Goal: Task Accomplishment & Management: Manage account settings

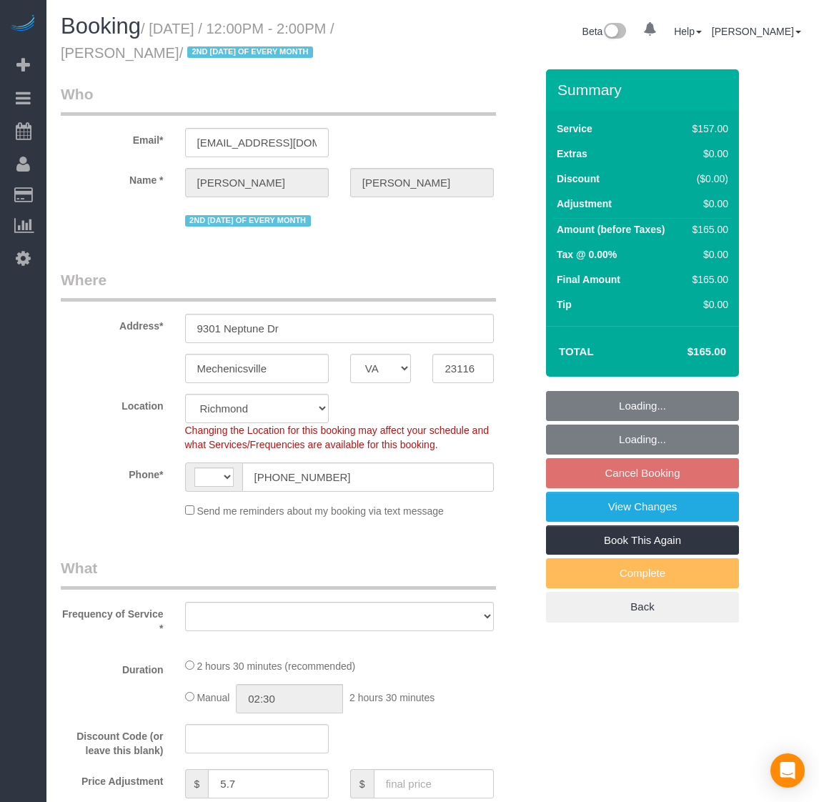
select select "VA"
select select "string:[GEOGRAPHIC_DATA]"
select select "string:fspay-9e6de6fa-8294-49c4-812c-1733a3c1d507"
select select "1501"
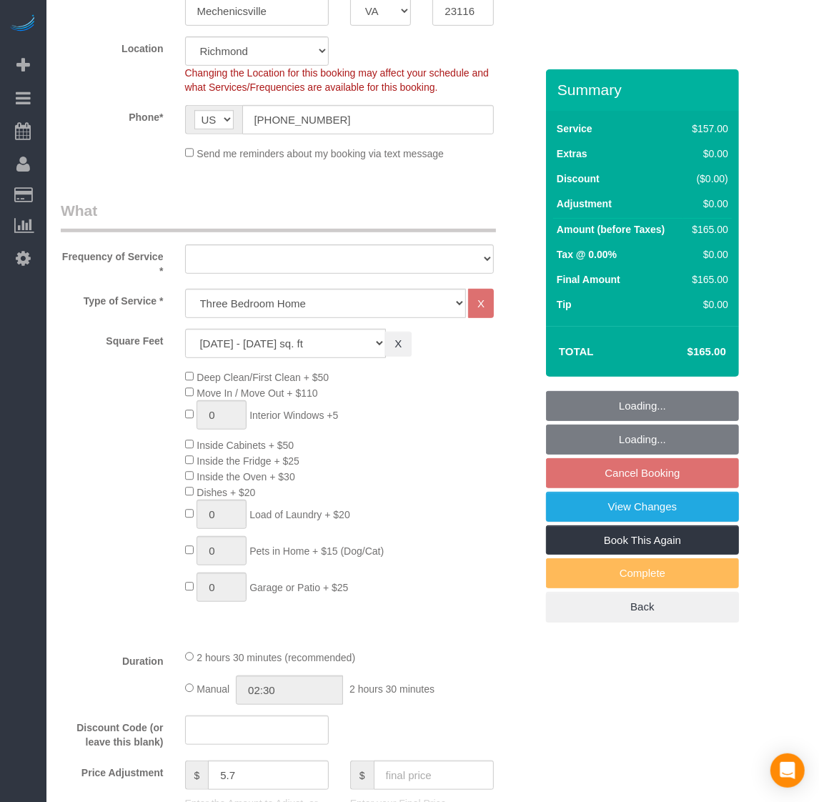
select select "object:1448"
select select "number:3"
select select "number:24"
select select "number:35"
select select "number:17"
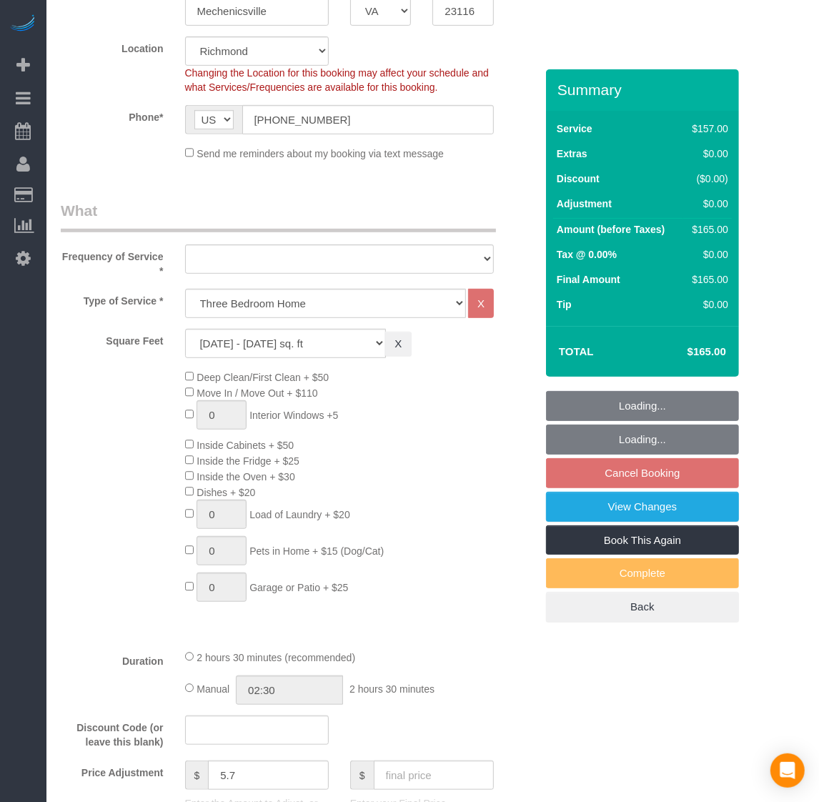
select select "1501"
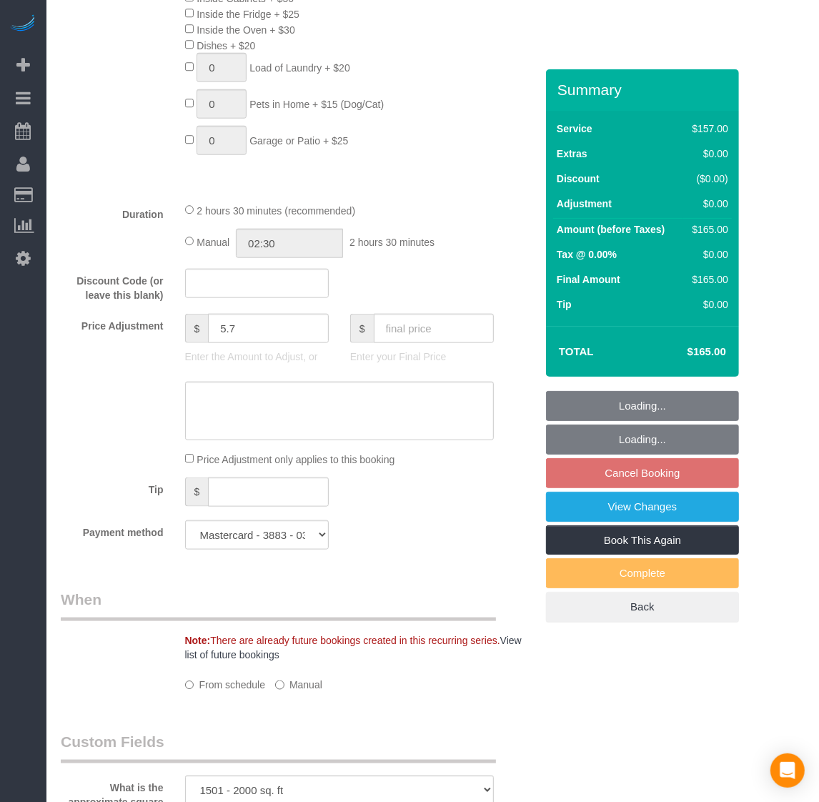
select select "spot3"
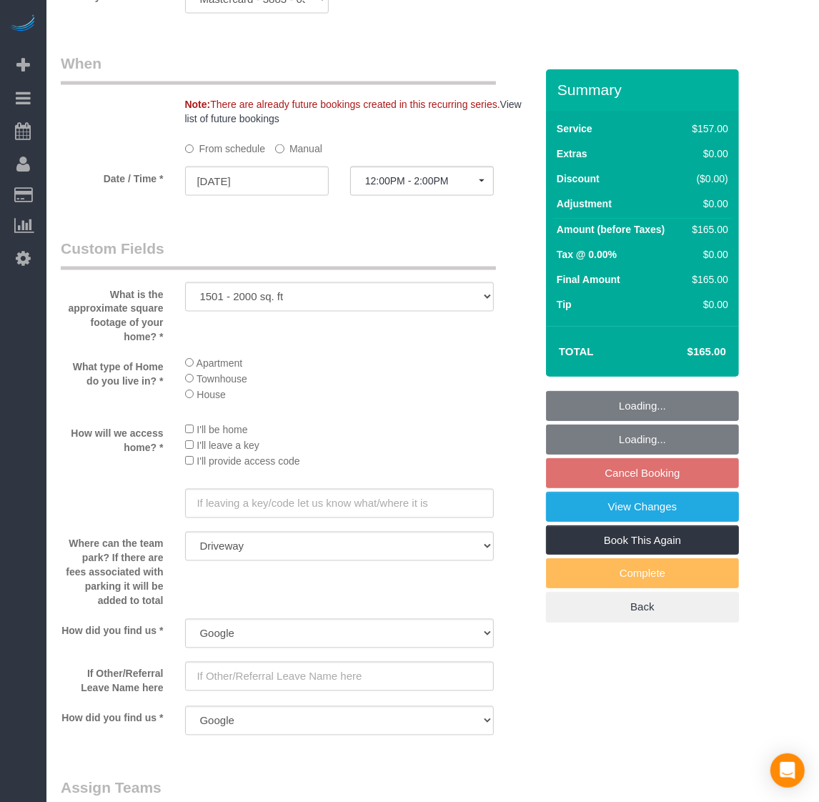
select select "object:1523"
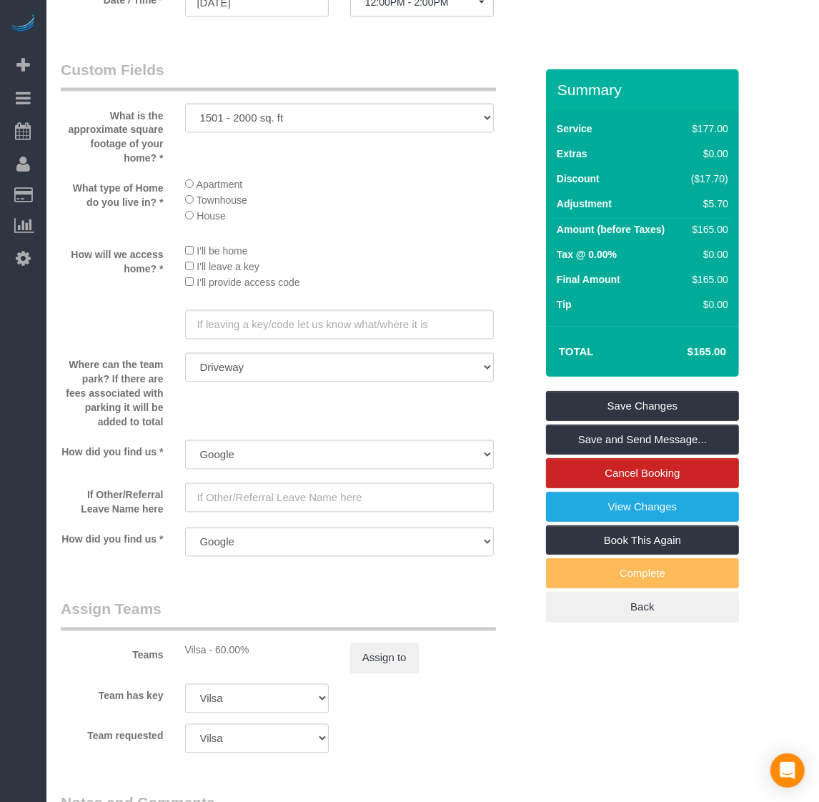
scroll to position [1072, 0]
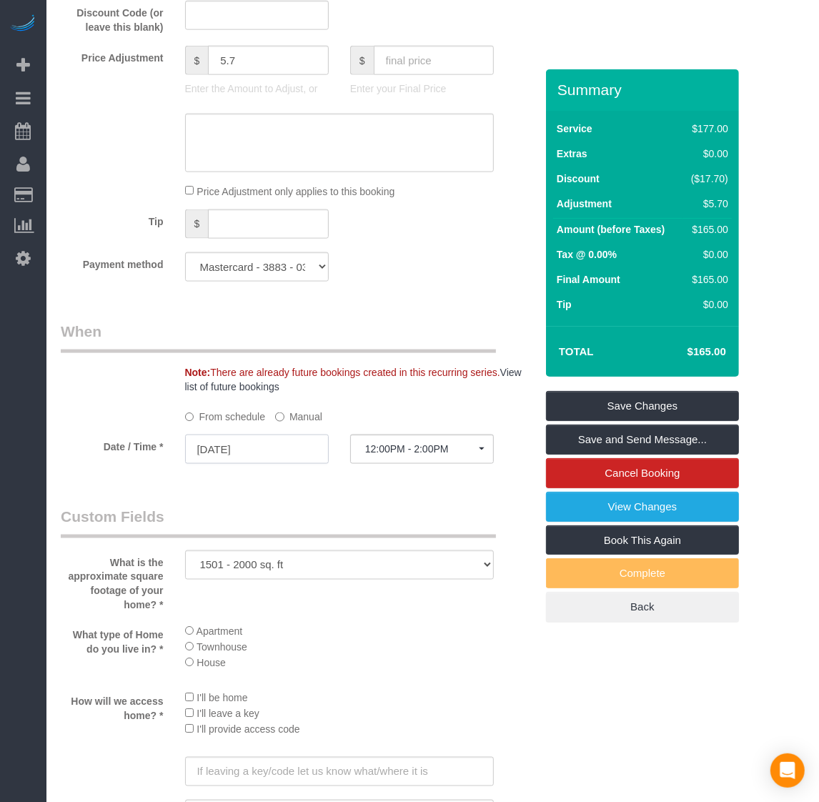
click at [225, 444] on input "[DATE]" at bounding box center [257, 448] width 144 height 29
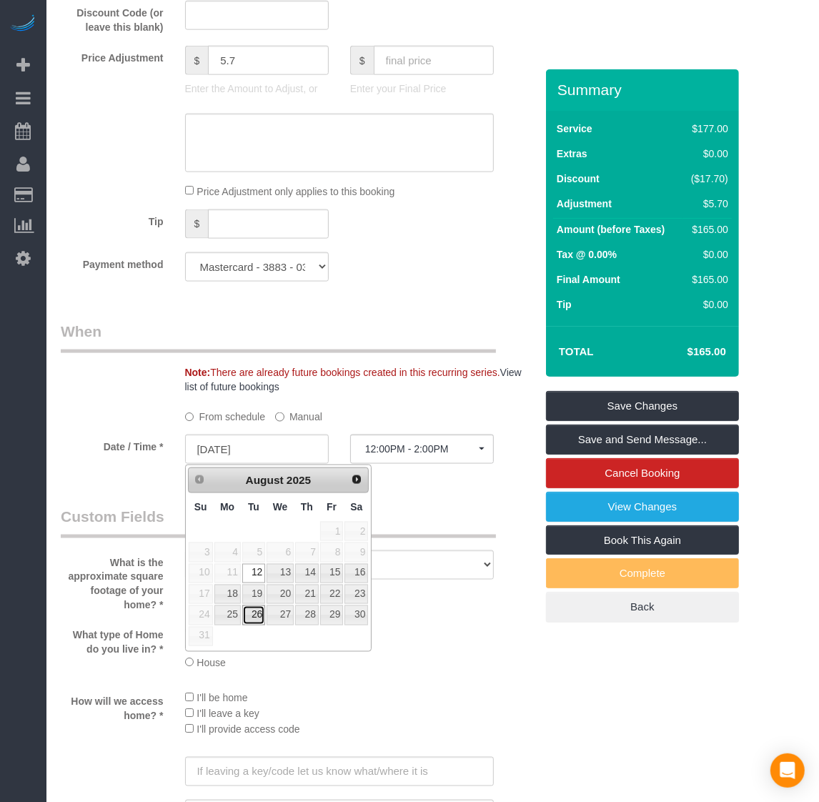
click at [254, 620] on link "26" at bounding box center [253, 614] width 23 height 19
type input "[DATE]"
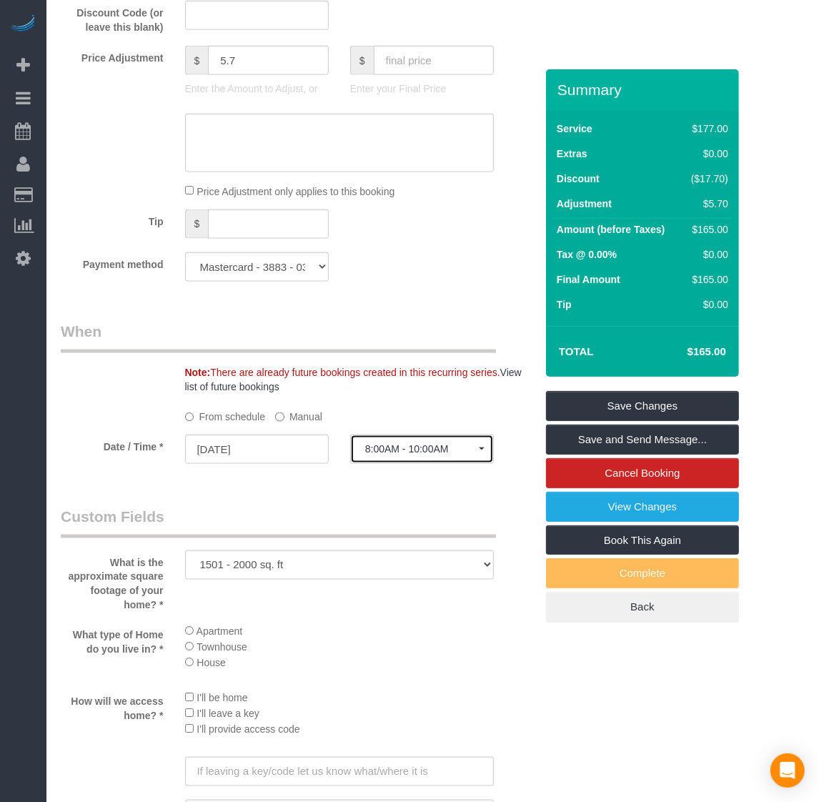
click at [411, 436] on button "8:00AM - 10:00AM" at bounding box center [422, 448] width 144 height 29
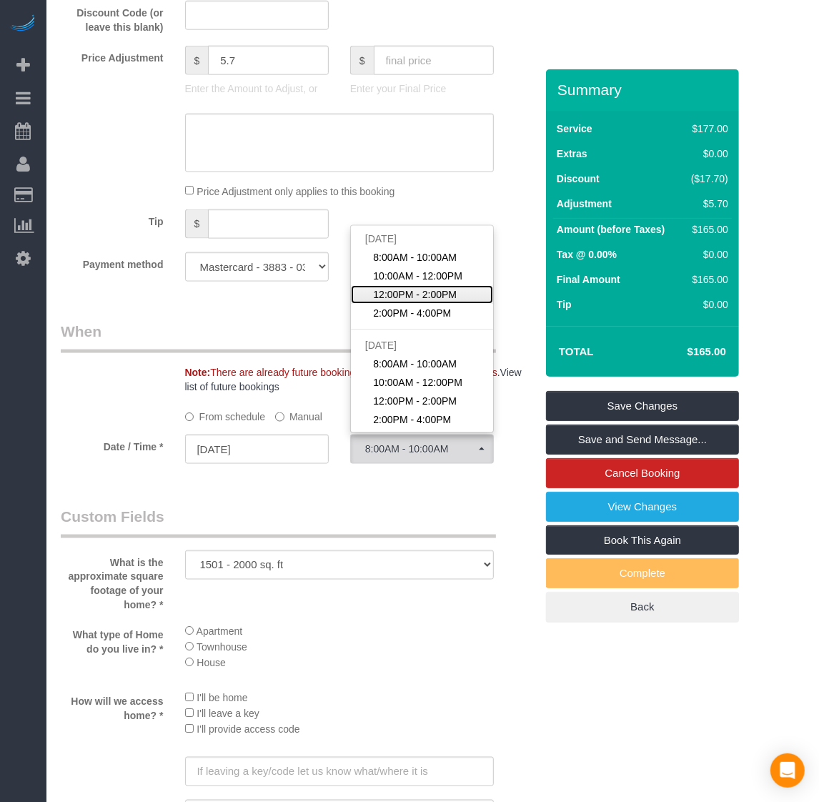
click at [443, 289] on span "12:00PM - 2:00PM" at bounding box center [415, 294] width 84 height 14
select select "spot23"
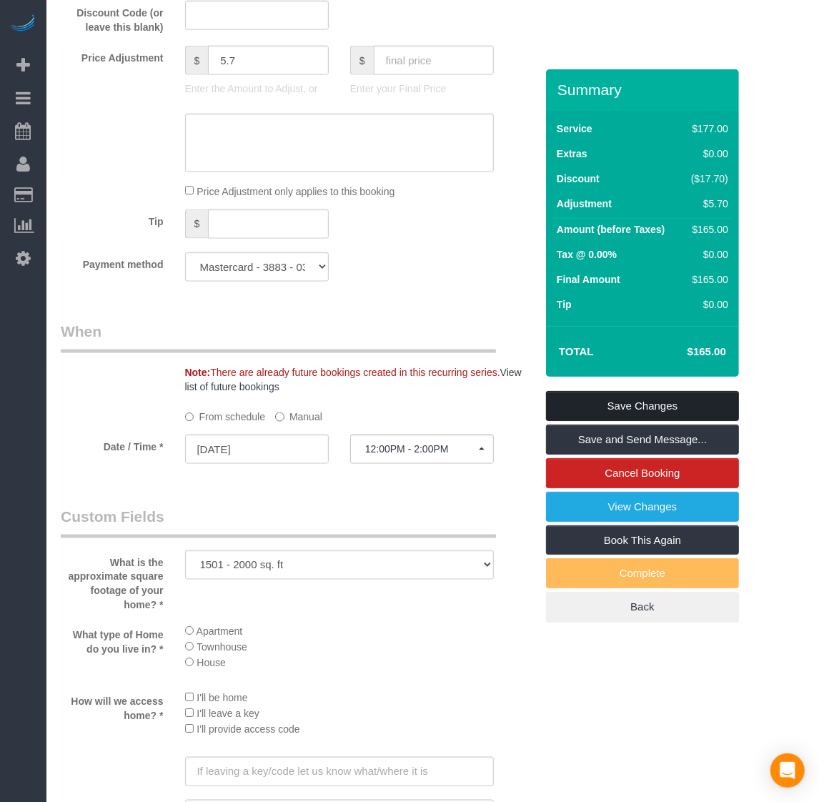
click at [647, 399] on link "Save Changes" at bounding box center [642, 406] width 193 height 30
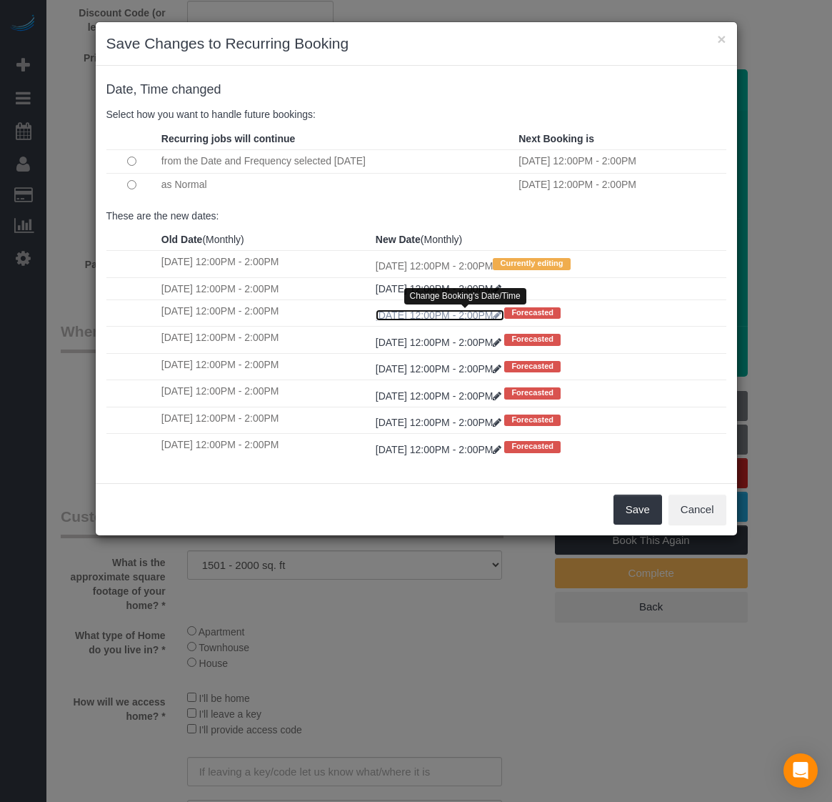
click at [501, 319] on icon at bounding box center [497, 315] width 9 height 10
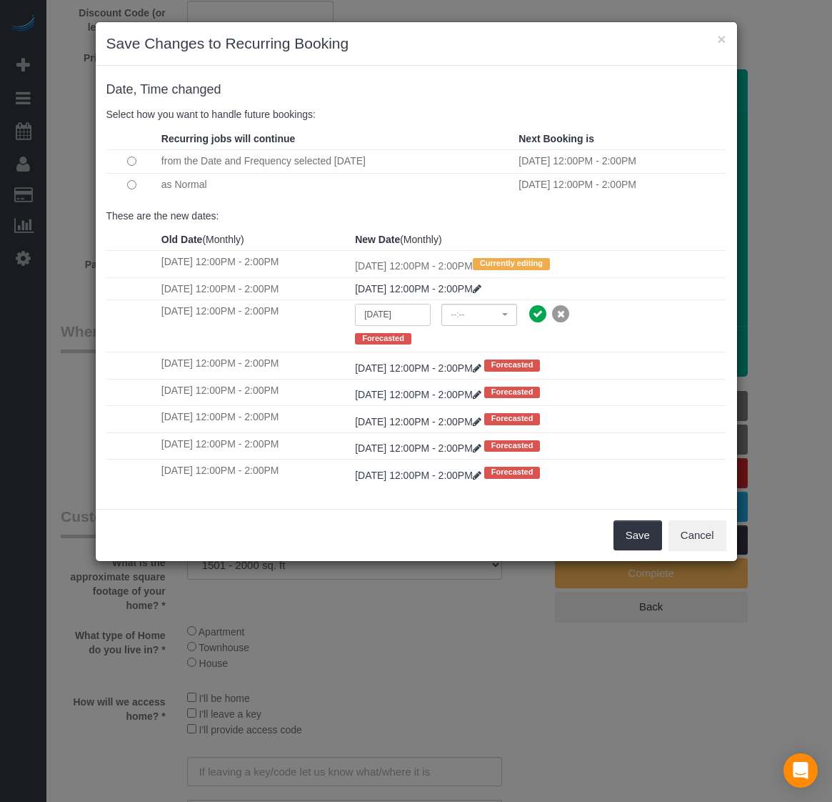
click at [404, 318] on input "[DATE]" at bounding box center [393, 315] width 76 height 22
select select "spot40"
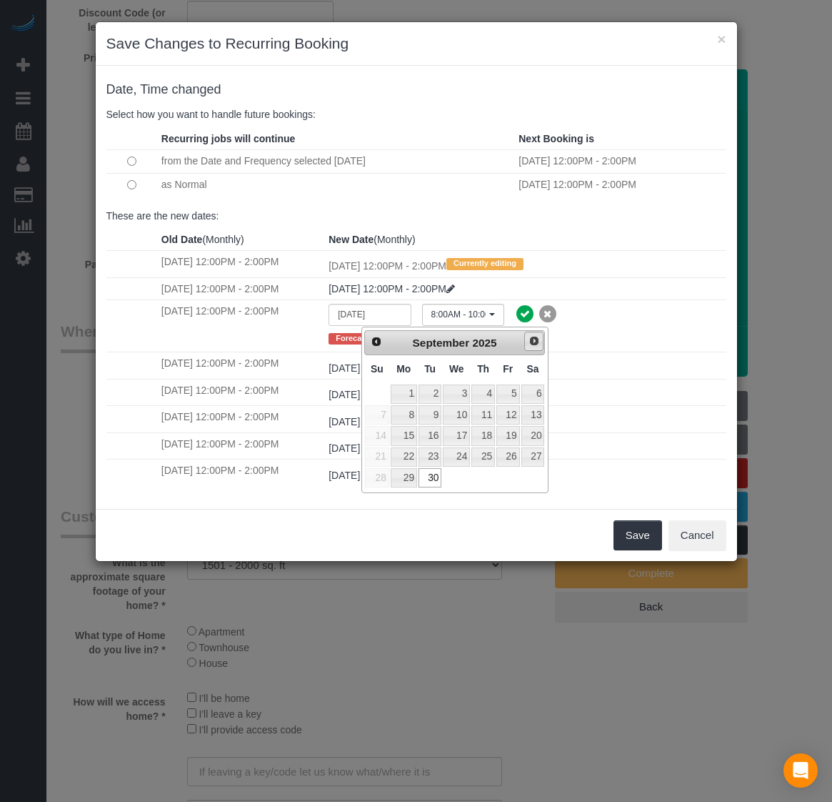
click at [536, 344] on span "Next" at bounding box center [534, 340] width 11 height 11
click at [432, 484] on link "28" at bounding box center [430, 477] width 23 height 19
type input "[DATE]"
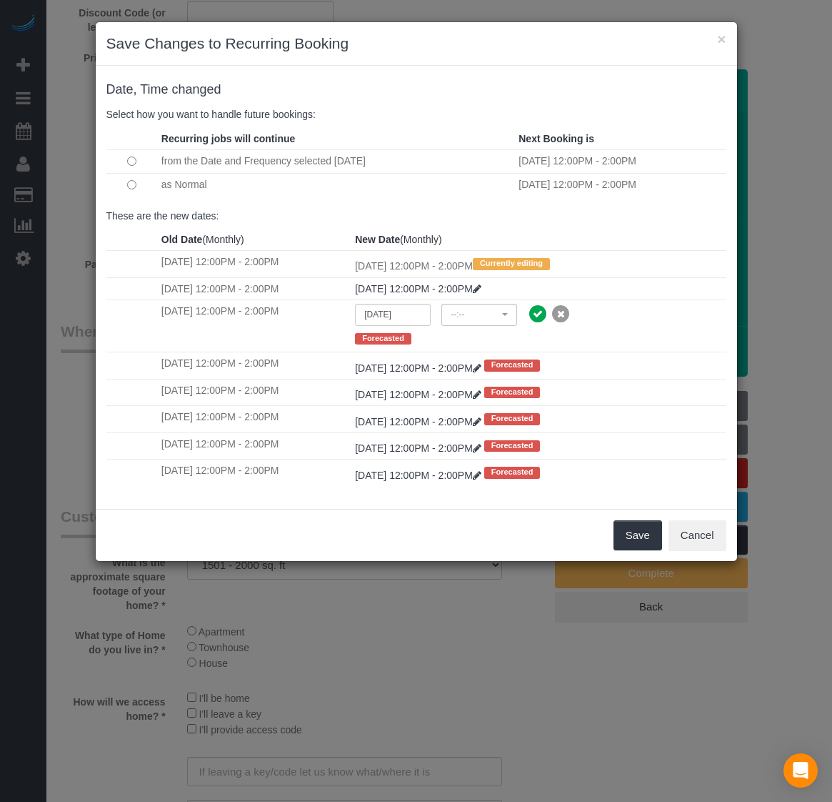
select select "spot60"
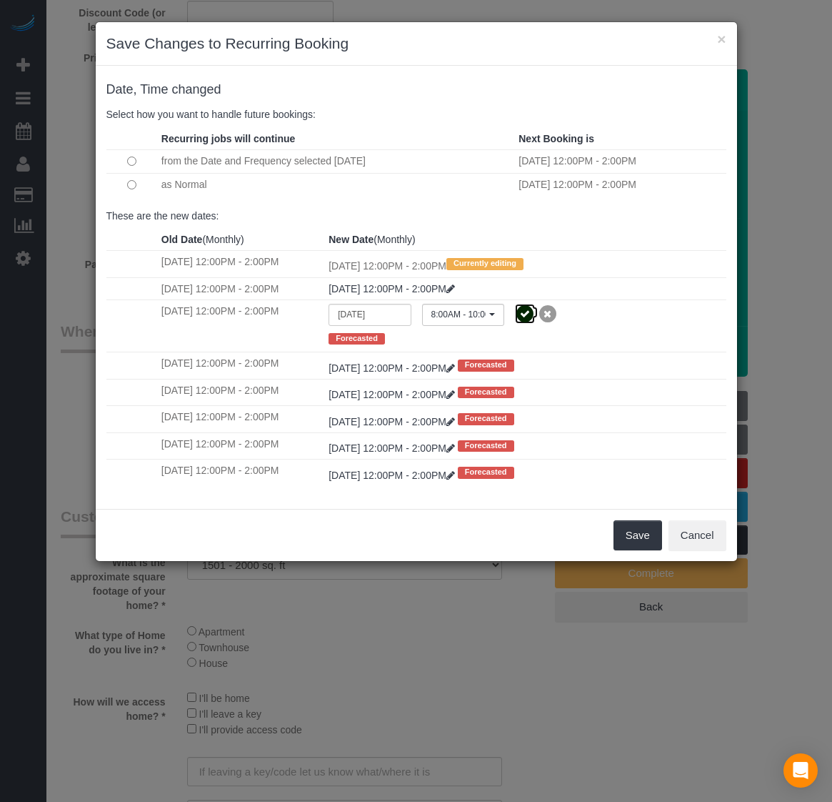
click at [535, 313] on icon at bounding box center [525, 314] width 20 height 20
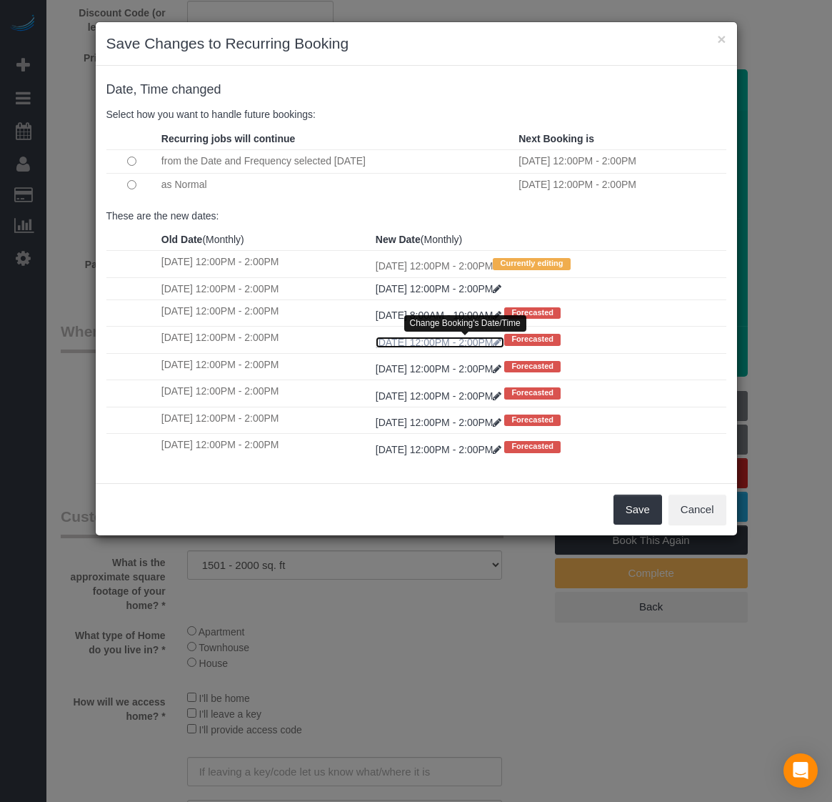
click at [501, 341] on icon at bounding box center [497, 342] width 9 height 10
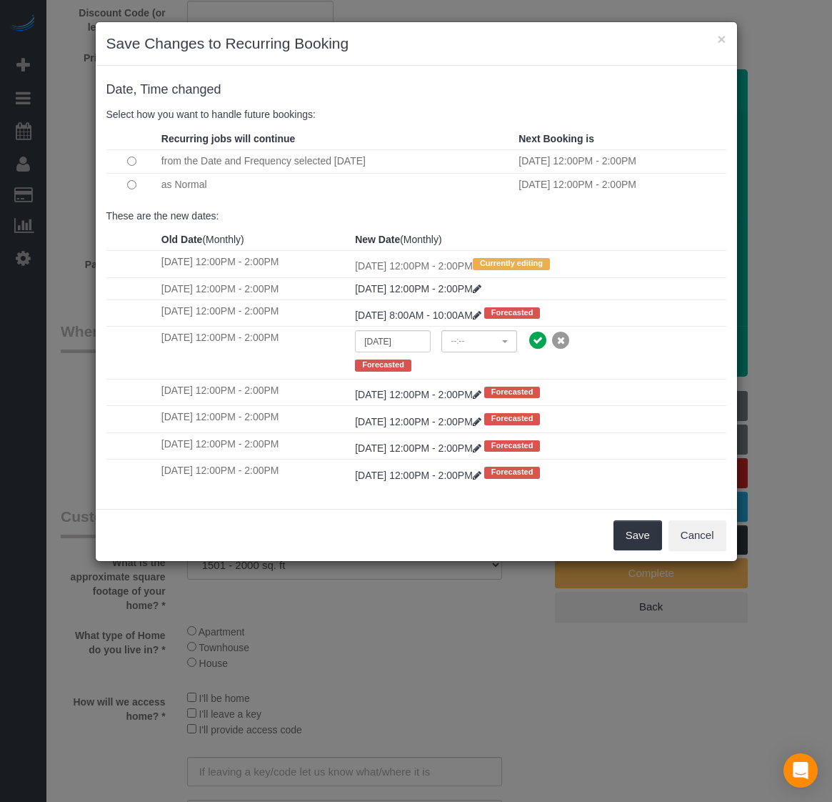
select select "spot80"
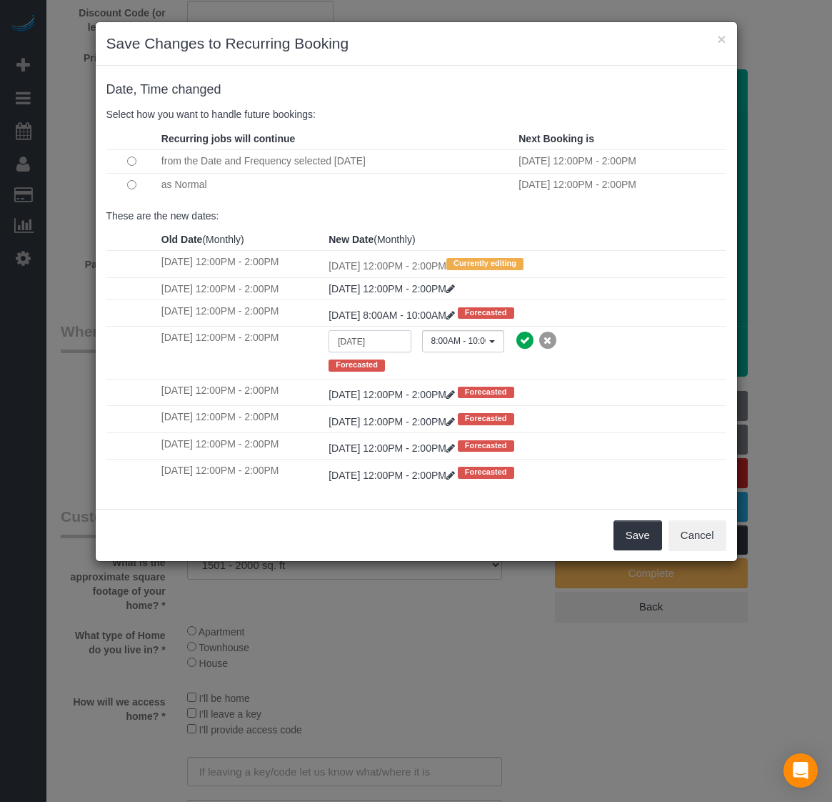
click at [405, 344] on input "[DATE]" at bounding box center [370, 341] width 82 height 22
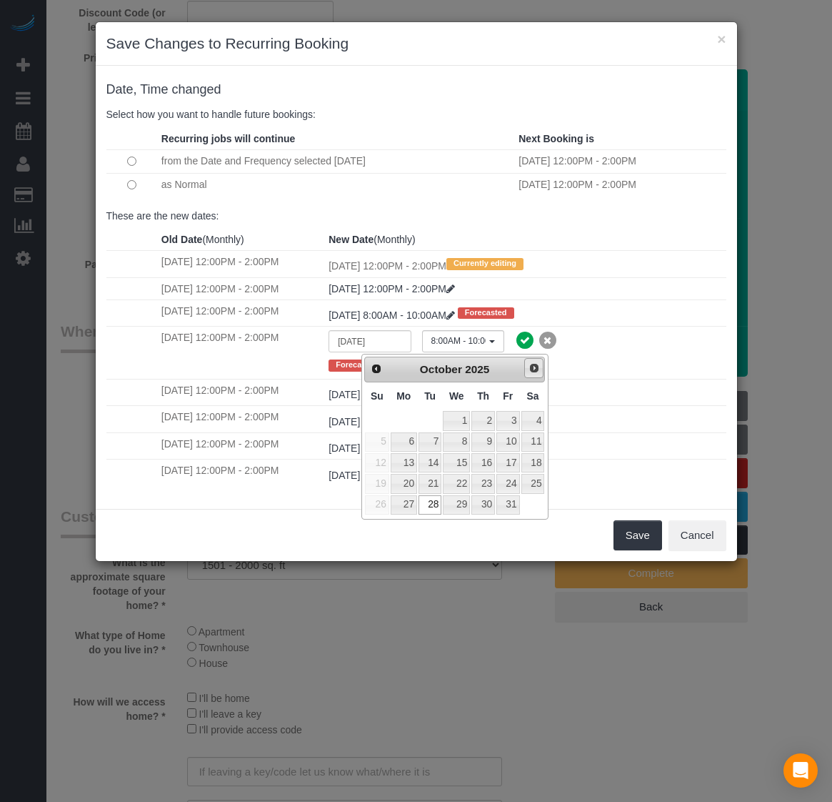
click at [532, 369] on span "Next" at bounding box center [534, 367] width 11 height 11
click at [533, 366] on span "Next" at bounding box center [534, 367] width 11 height 11
click at [376, 369] on span "Prev" at bounding box center [375, 367] width 11 height 11
click at [636, 349] on div "[DATE] 8:00AM - 10:00AM [DATE] 8:00AM - 10:00AM 10:00AM - 12:00PM 12:00PM - 2:0…" at bounding box center [525, 343] width 415 height 26
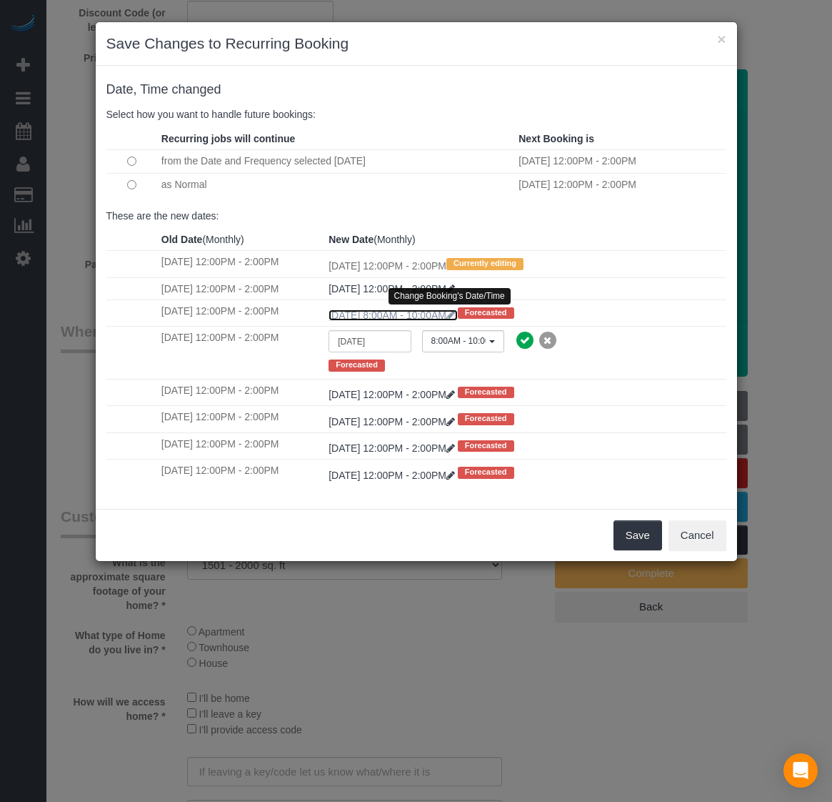
click at [457, 318] on link "[DATE] 8:00AM - 10:00AM" at bounding box center [393, 314] width 129 height 11
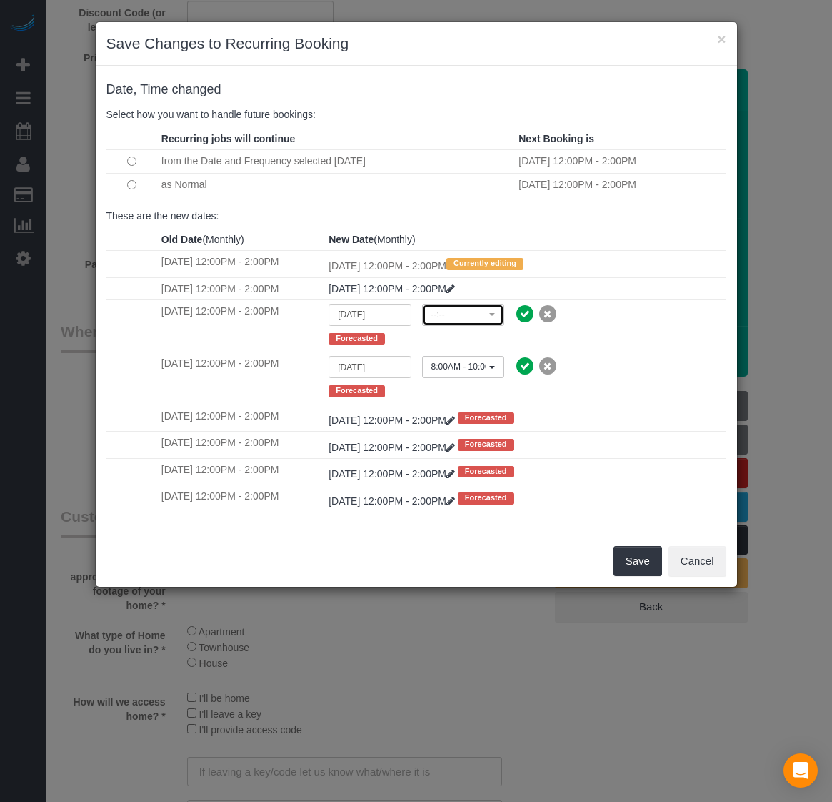
click at [463, 311] on span "--:--" at bounding box center [458, 315] width 54 height 12
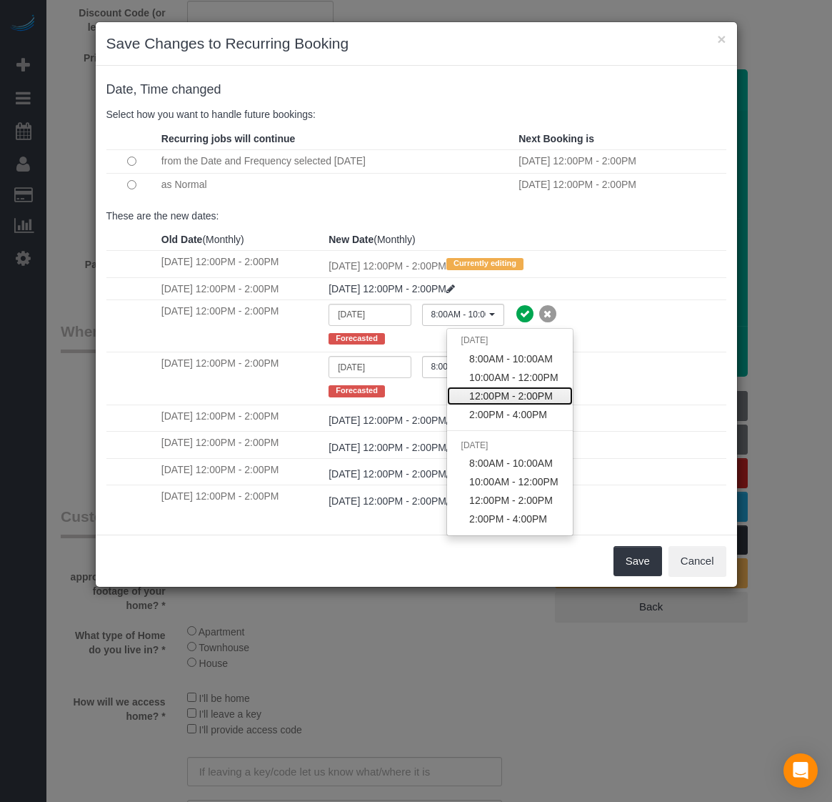
click at [511, 391] on span "12:00PM - 2:00PM" at bounding box center [511, 396] width 84 height 14
select select "spot102"
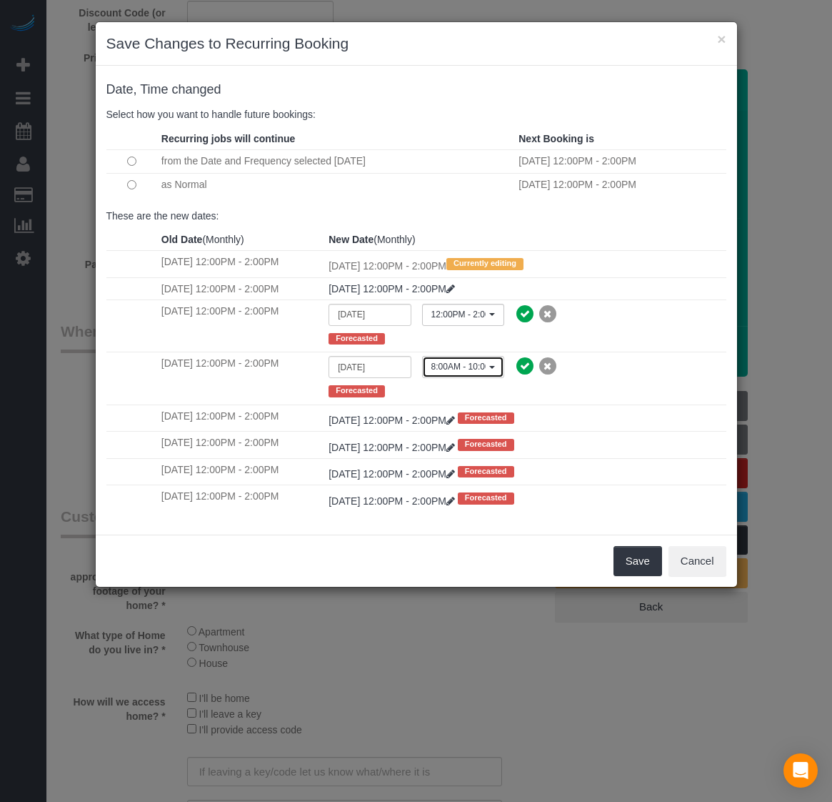
click at [479, 358] on button "8:00AM - 10:00AM" at bounding box center [463, 367] width 82 height 22
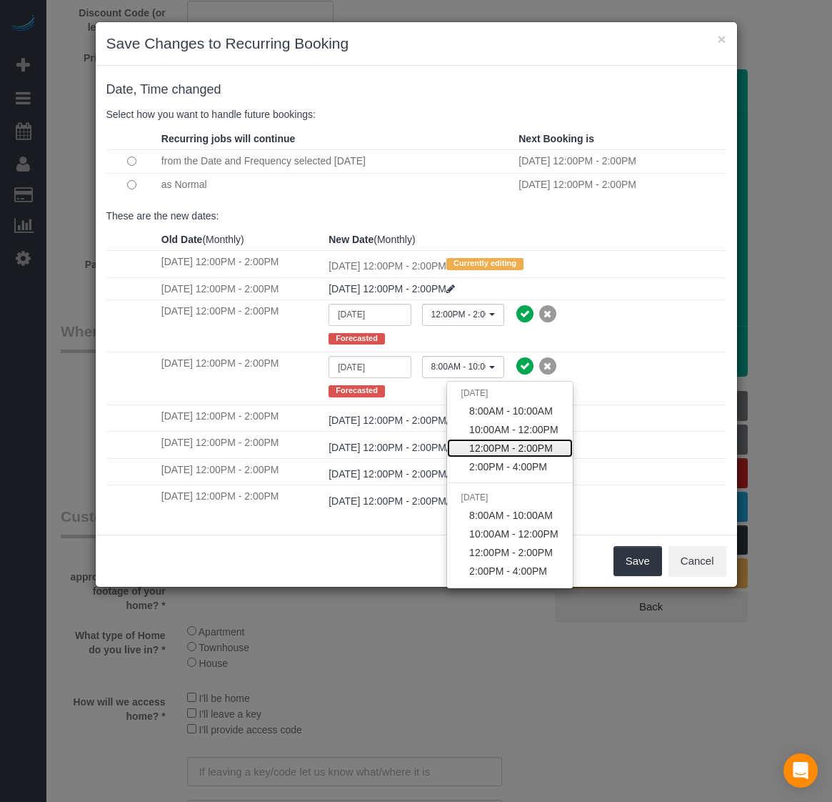
click at [518, 452] on span "12:00PM - 2:00PM" at bounding box center [511, 448] width 84 height 14
select select "spot82"
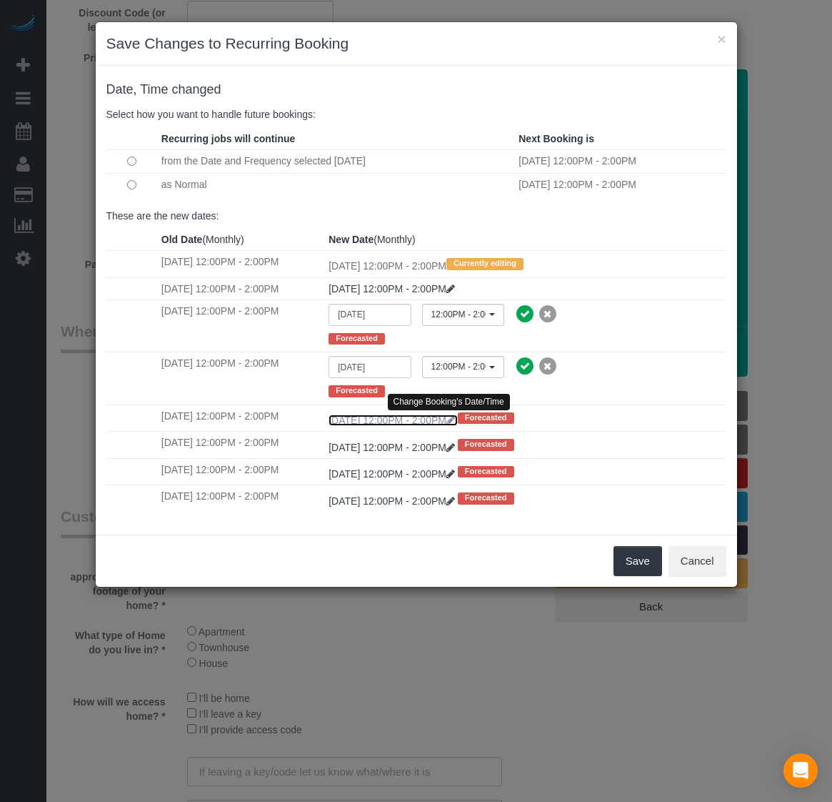
click at [387, 421] on link "[DATE] 12:00PM - 2:00PM" at bounding box center [393, 419] width 129 height 11
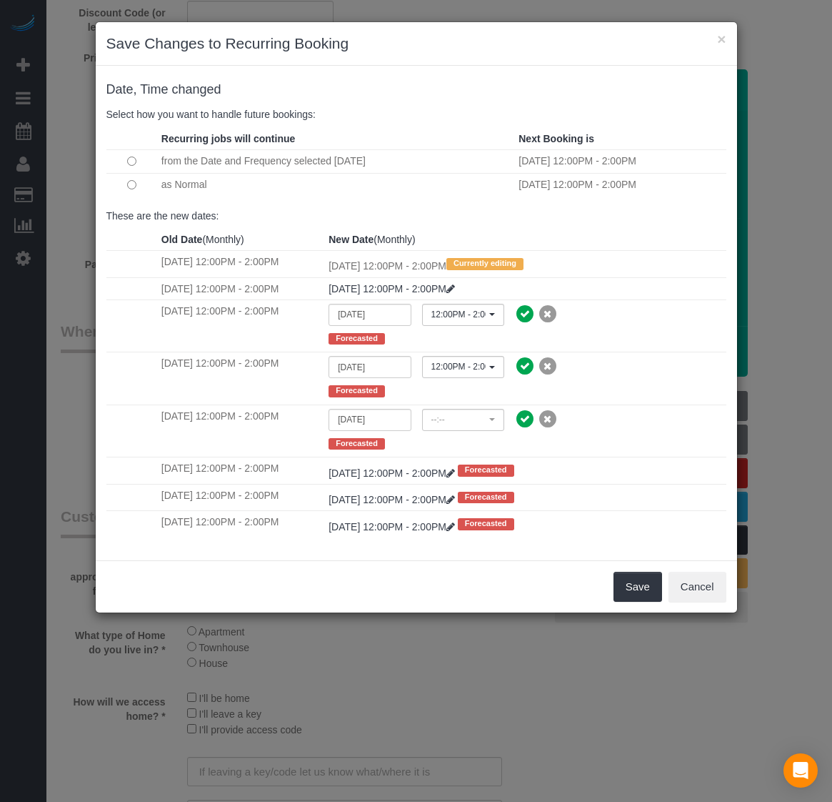
select select "spot120"
click at [387, 424] on input "[DATE]" at bounding box center [370, 420] width 82 height 22
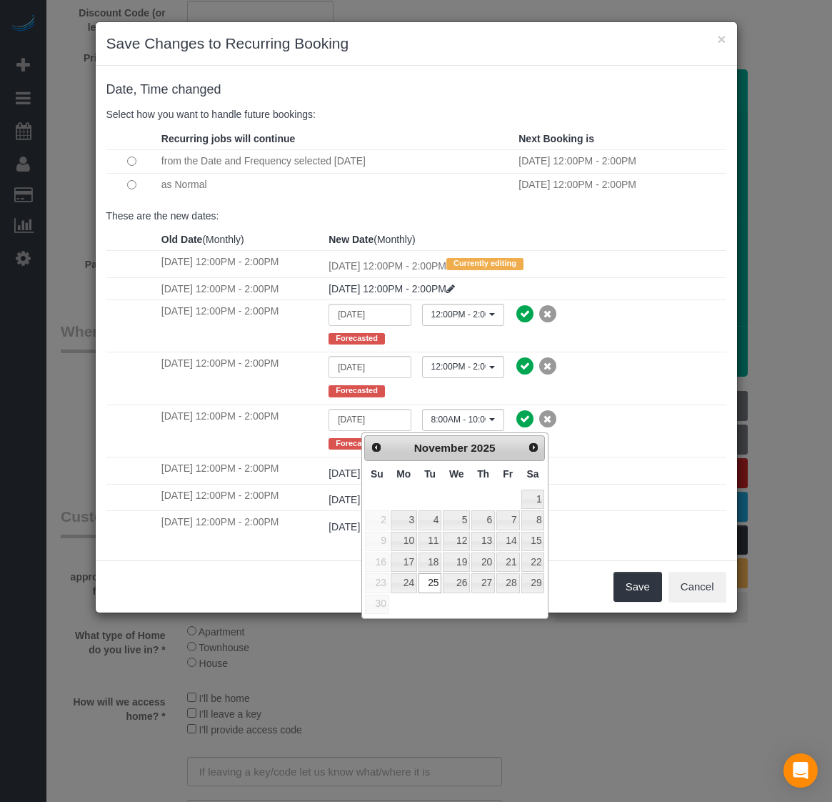
click at [636, 418] on div "[DATE] 8:00AM - 10:00AM [DATE] 8:00AM - 10:00AM 10:00AM - 12:00PM 12:00PM - 2:0…" at bounding box center [525, 422] width 415 height 26
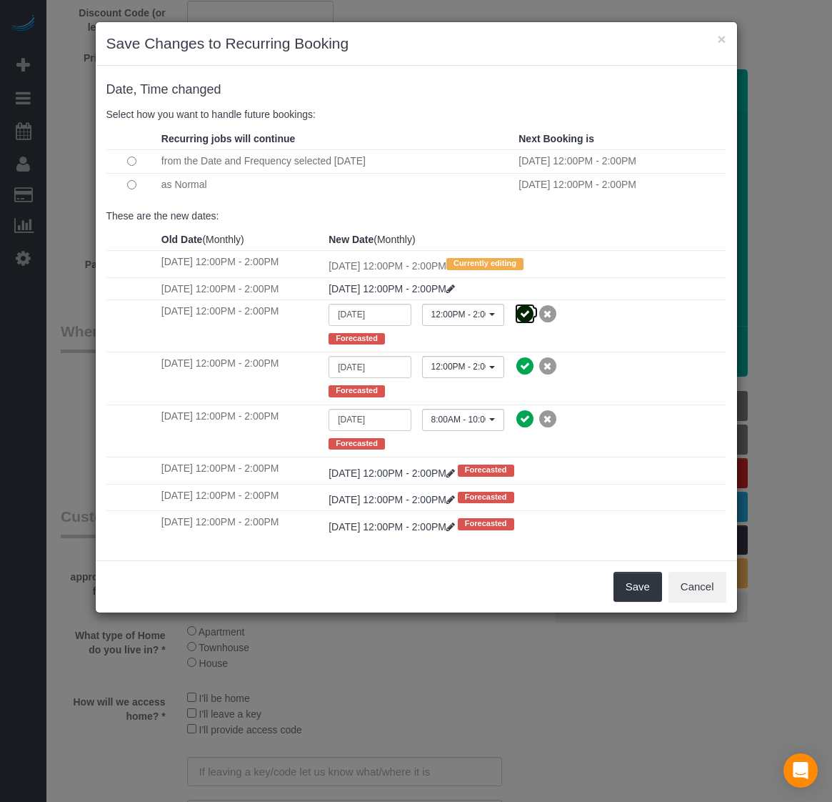
click at [535, 311] on icon at bounding box center [525, 314] width 20 height 20
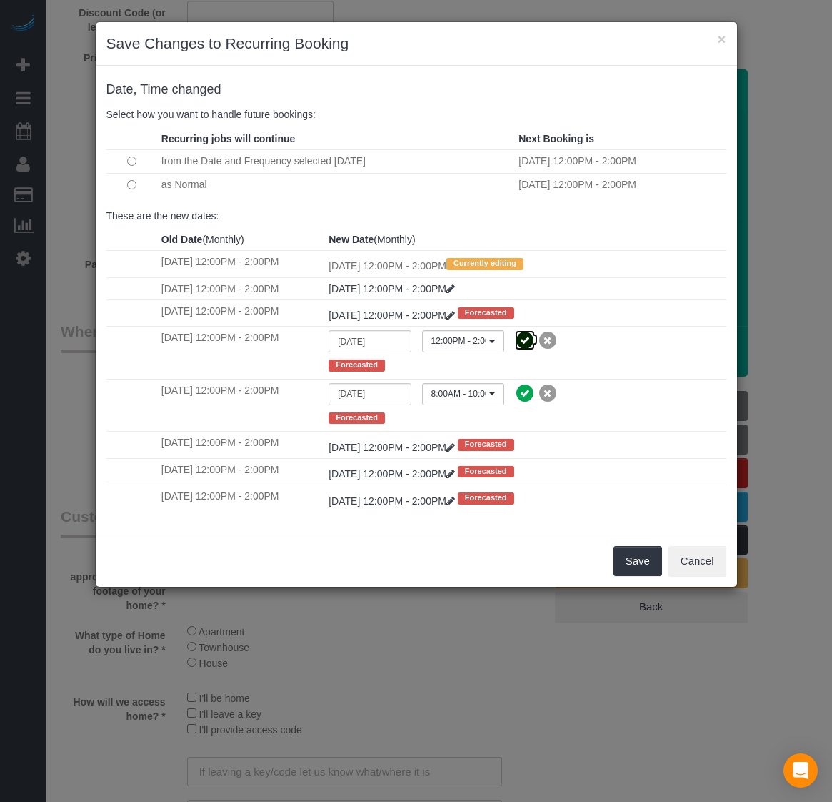
click at [535, 338] on icon at bounding box center [525, 340] width 20 height 20
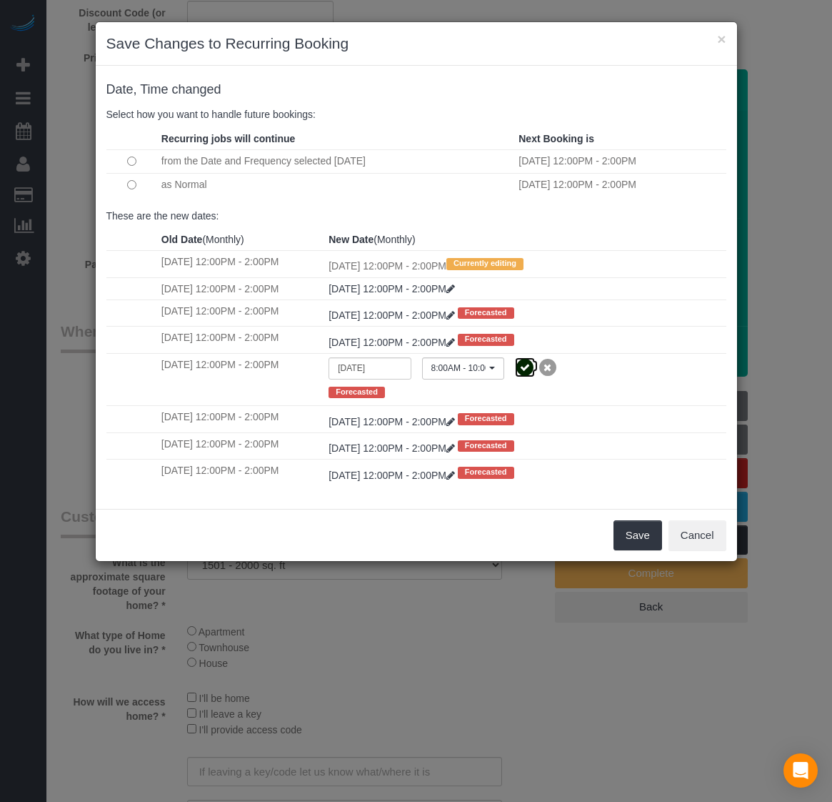
click at [535, 369] on icon at bounding box center [525, 367] width 20 height 20
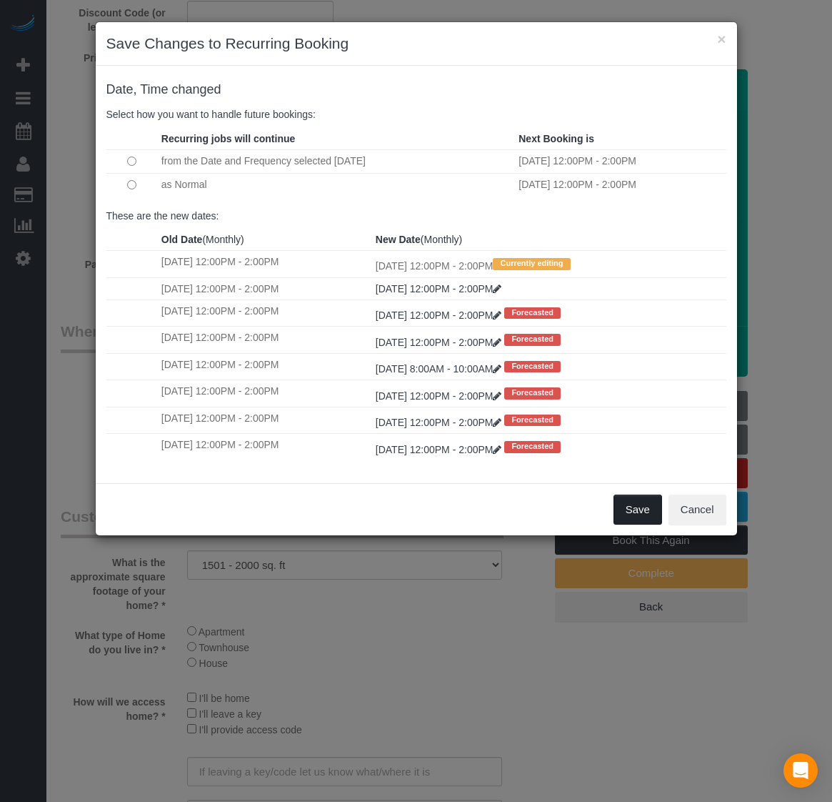
click at [634, 511] on button "Save" at bounding box center [638, 509] width 49 height 30
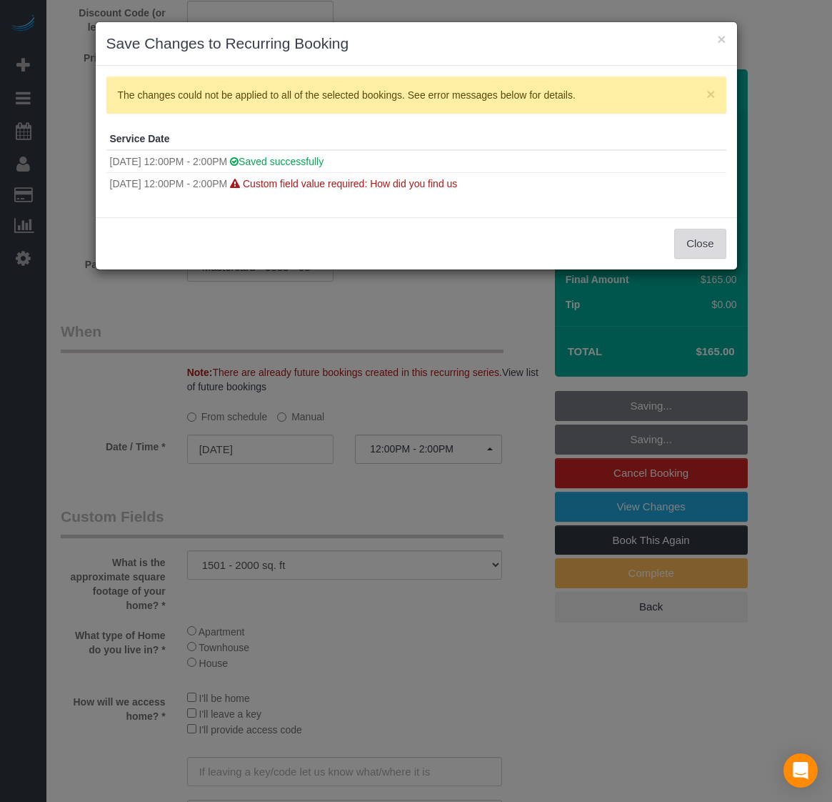
click at [705, 241] on button "Close" at bounding box center [699, 244] width 51 height 30
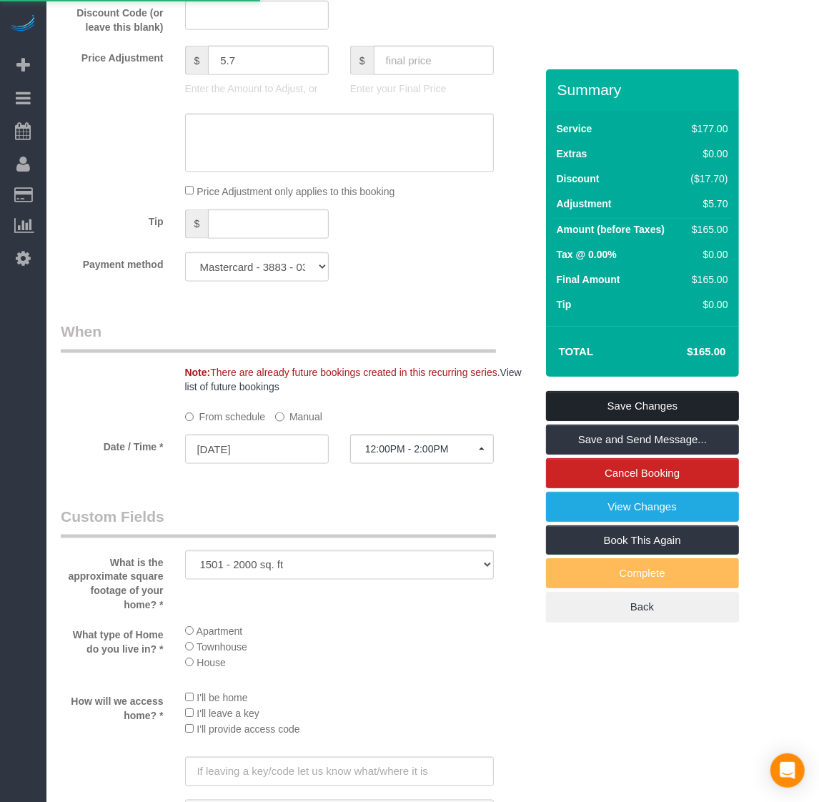
scroll to position [1070, 0]
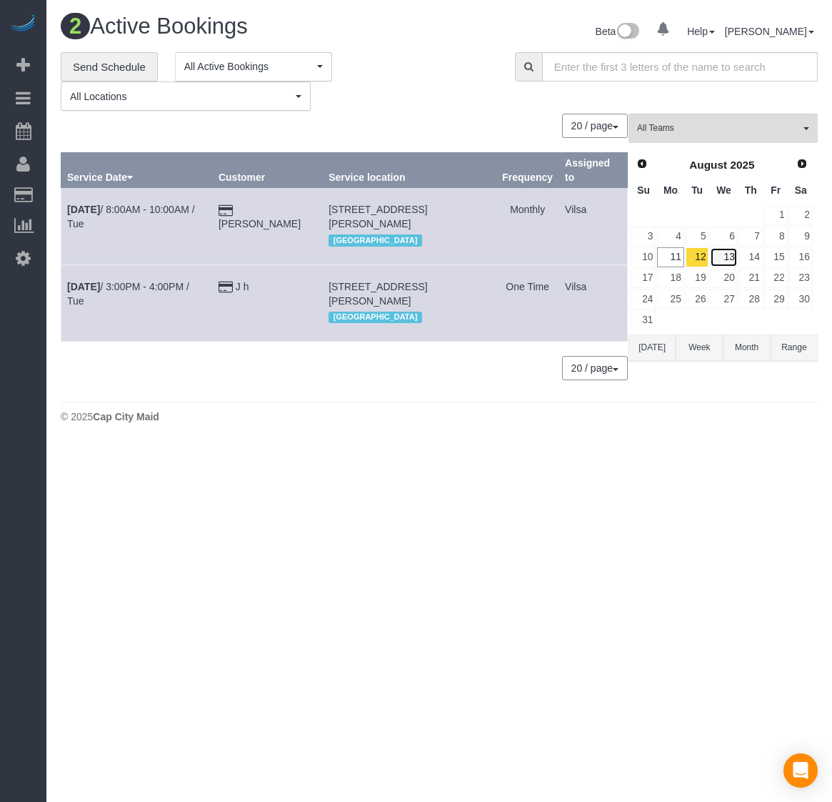
click at [716, 255] on link "13" at bounding box center [723, 256] width 27 height 19
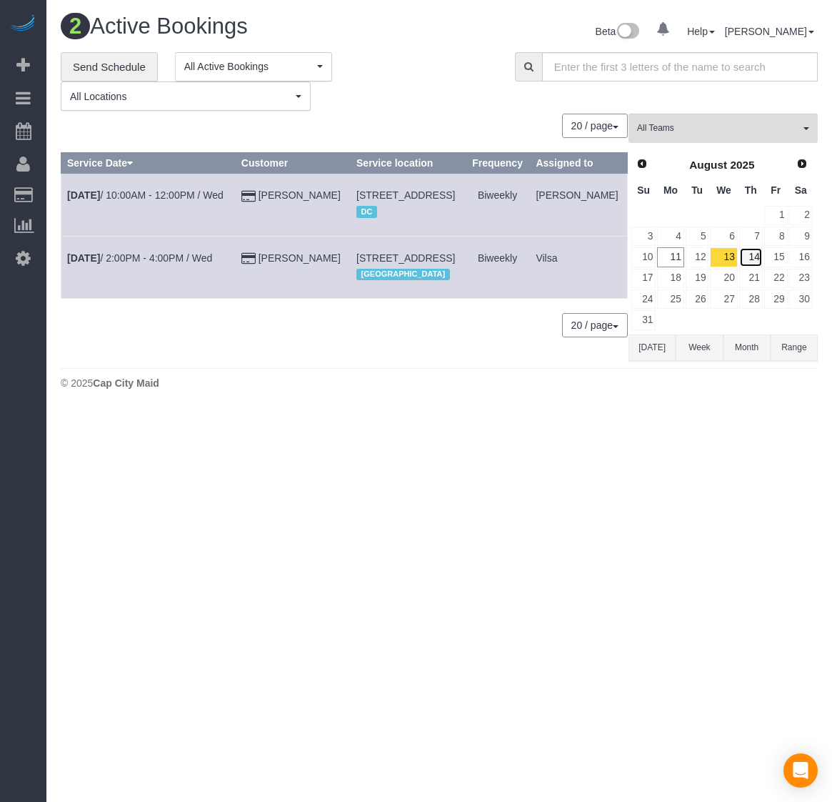
click at [757, 259] on link "14" at bounding box center [751, 256] width 24 height 19
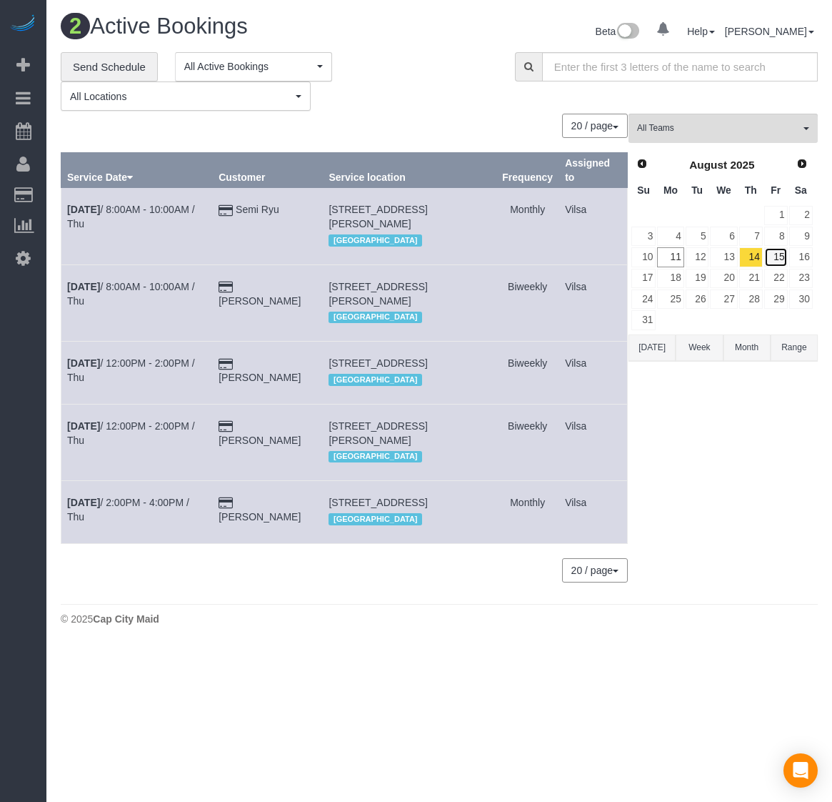
click at [780, 258] on link "15" at bounding box center [776, 256] width 24 height 19
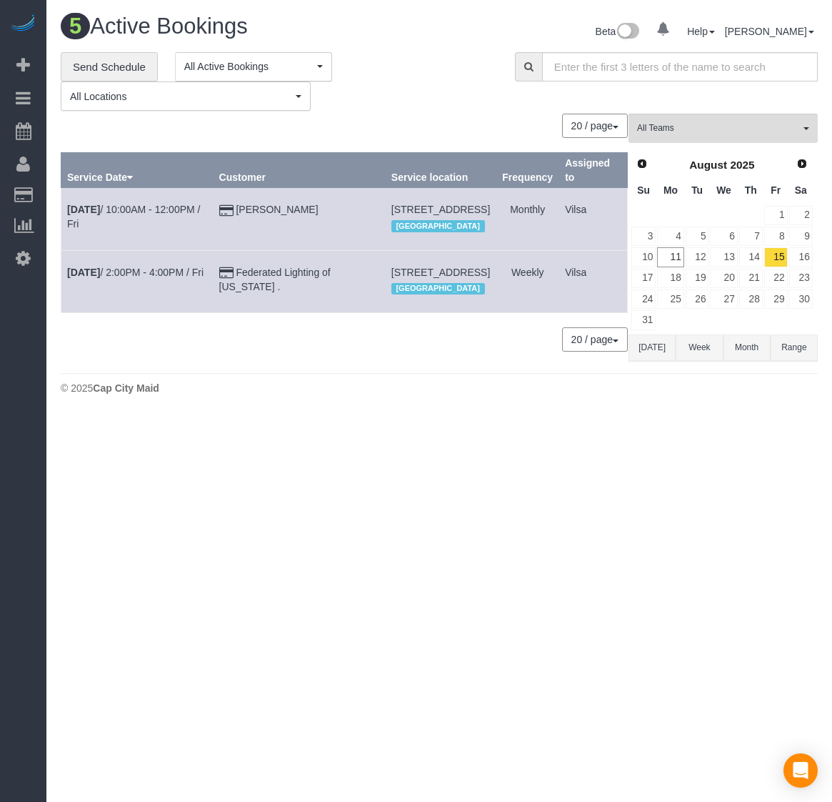
click at [813, 259] on div "Prev Next [DATE] Su Mo Tu We Th Fr Sa 1 2 3 4 5 6 7 8 9 10 11 12 13 14 15 16 17…" at bounding box center [722, 242] width 187 height 184
click at [797, 259] on link "16" at bounding box center [801, 256] width 24 height 19
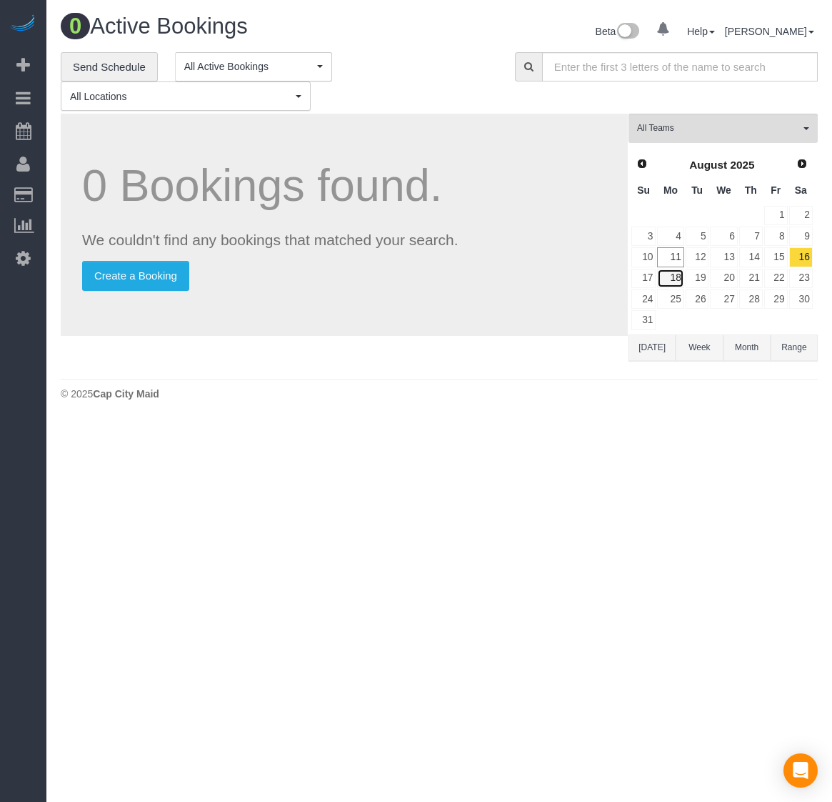
click at [666, 281] on link "18" at bounding box center [670, 278] width 26 height 19
